Goal: Information Seeking & Learning: Check status

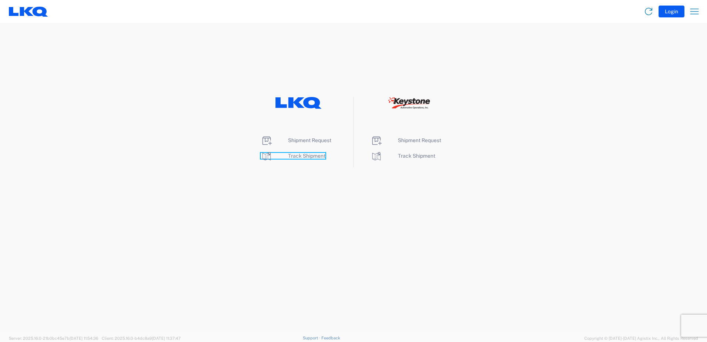
click at [311, 156] on span "Track Shipment" at bounding box center [306, 156] width 37 height 6
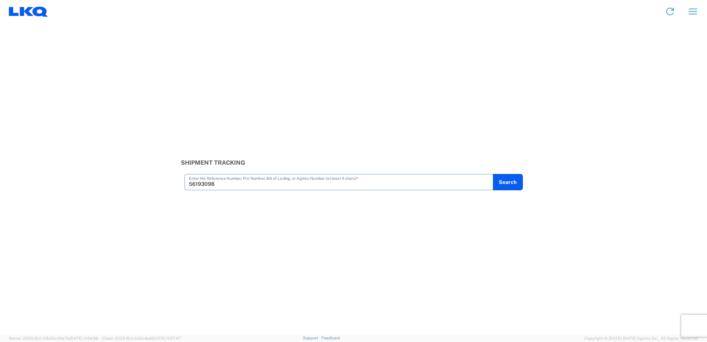
type input "56193098"
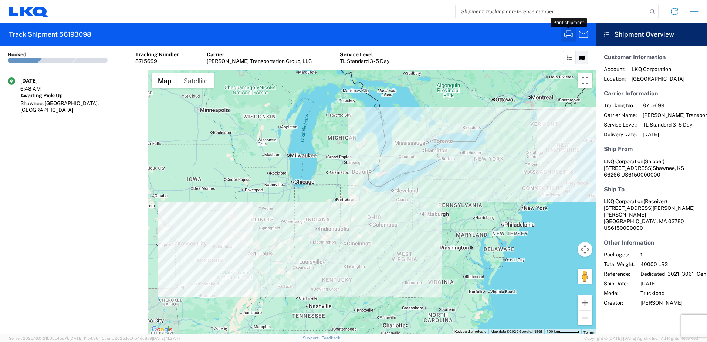
click at [569, 33] on icon "button" at bounding box center [569, 34] width 12 height 12
click at [503, 10] on input "search" at bounding box center [552, 11] width 192 height 14
type input "56194162"
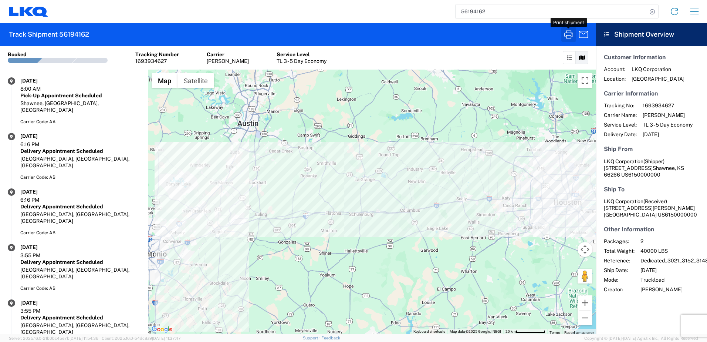
click at [571, 36] on icon "button" at bounding box center [569, 34] width 9 height 8
click at [572, 37] on icon "button" at bounding box center [569, 34] width 12 height 12
